Goal: Check status: Check status

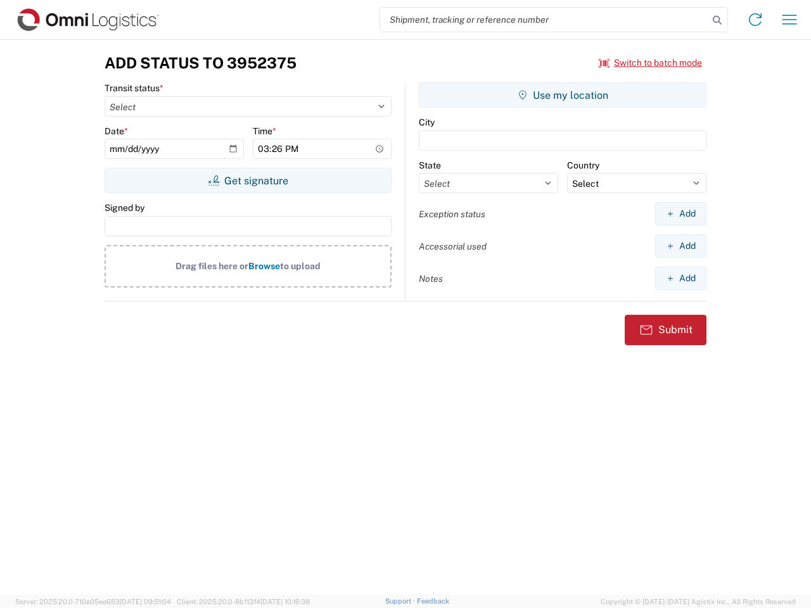
click at [544, 20] on input "search" at bounding box center [544, 20] width 328 height 24
click at [717, 20] on icon at bounding box center [717, 20] width 18 height 18
click at [755, 20] on icon at bounding box center [755, 20] width 20 height 20
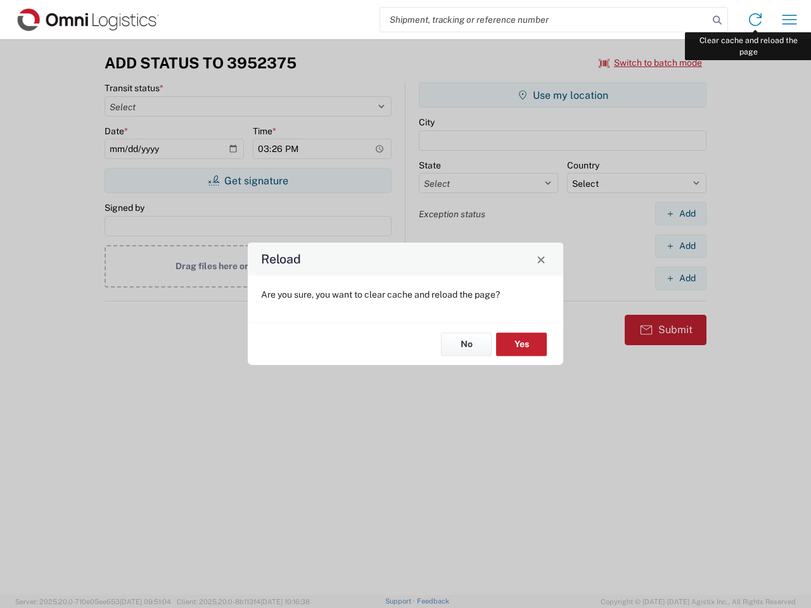
click at [789, 20] on div "Reload Are you sure, you want to clear cache and reload the page? No Yes" at bounding box center [405, 304] width 811 height 608
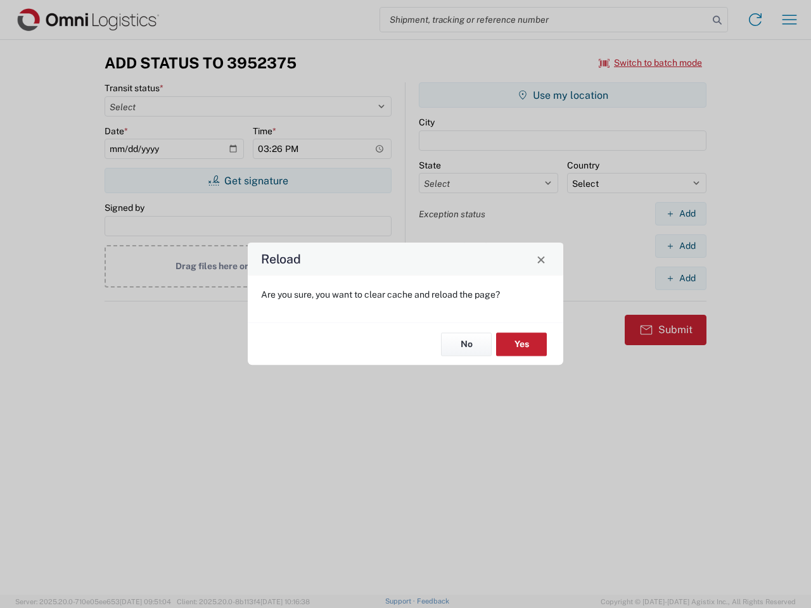
click at [651, 63] on div "Reload Are you sure, you want to clear cache and reload the page? No Yes" at bounding box center [405, 304] width 811 height 608
click at [248, 181] on div "Reload Are you sure, you want to clear cache and reload the page? No Yes" at bounding box center [405, 304] width 811 height 608
click at [562, 95] on div "Reload Are you sure, you want to clear cache and reload the page? No Yes" at bounding box center [405, 304] width 811 height 608
click at [680, 213] on div "Reload Are you sure, you want to clear cache and reload the page? No Yes" at bounding box center [405, 304] width 811 height 608
click at [680, 246] on div "Reload Are you sure, you want to clear cache and reload the page? No Yes" at bounding box center [405, 304] width 811 height 608
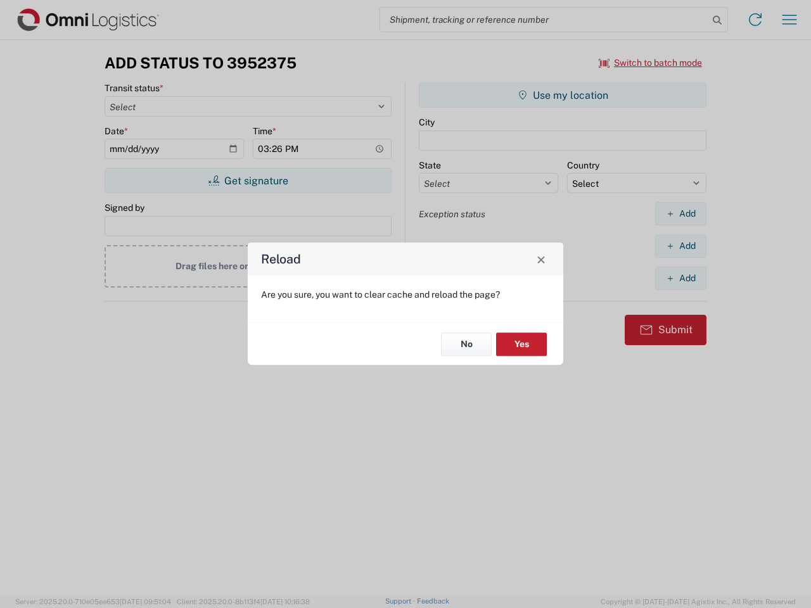
click at [680, 278] on div "Reload Are you sure, you want to clear cache and reload the page? No Yes" at bounding box center [405, 304] width 811 height 608
